Goal: Transaction & Acquisition: Purchase product/service

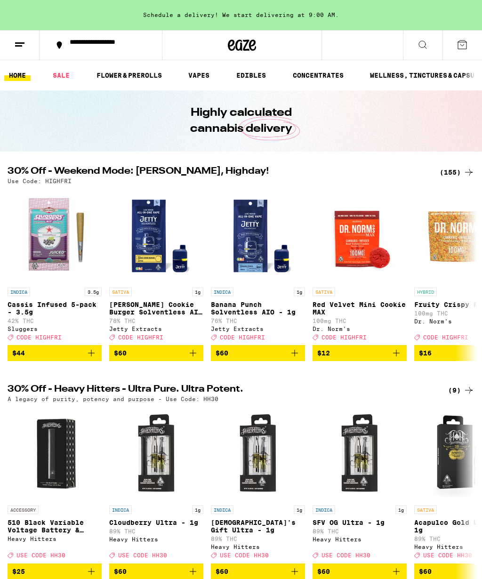
click at [453, 172] on div "(155)" at bounding box center [457, 172] width 35 height 11
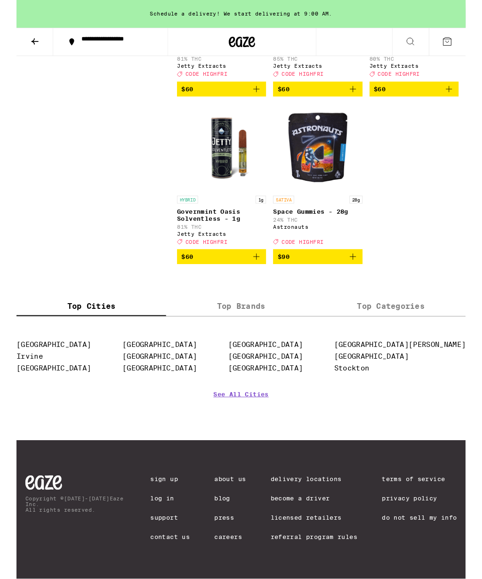
scroll to position [9588, 0]
